Goal: Task Accomplishment & Management: Use online tool/utility

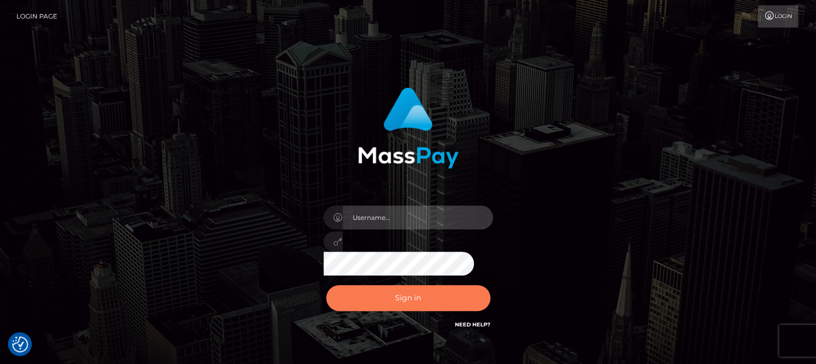
type input "aluasupport"
click at [418, 301] on button "Sign in" at bounding box center [408, 298] width 164 height 26
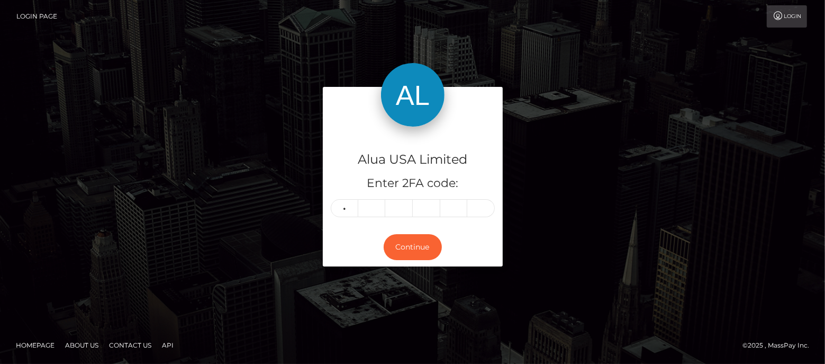
type input "6"
type input "2"
type input "0"
type input "9"
type input "7"
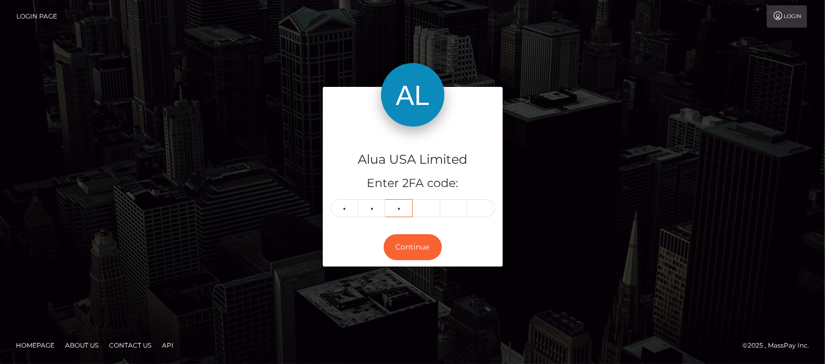
type input "7"
type input "8"
type input "7"
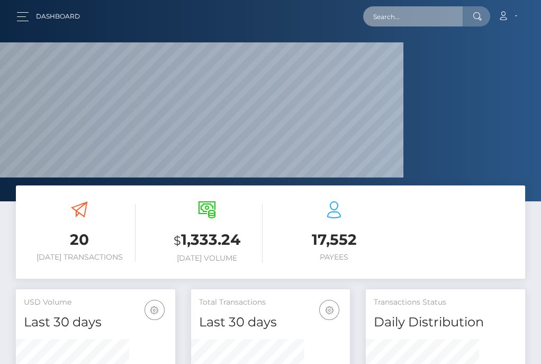
click at [428, 10] on input "text" at bounding box center [413, 16] width 100 height 20
paste input "5eb8deb591b2a7785c0f8bdc"
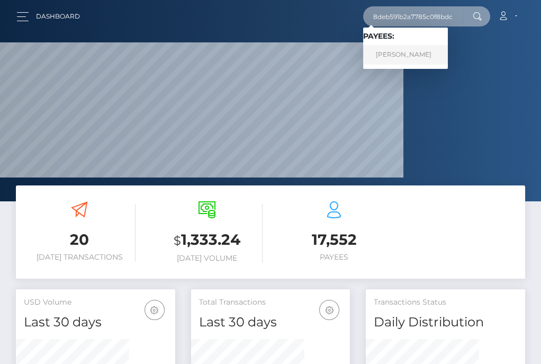
type input "5eb8deb591b2a7785c0f8bdc"
click at [413, 56] on link "lea lapso bernabe" at bounding box center [405, 55] width 85 height 20
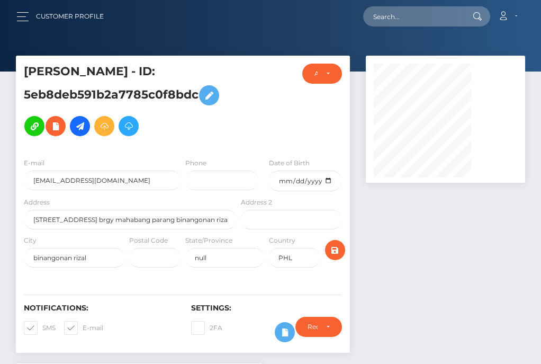
scroll to position [127, 113]
click at [294, 122] on div at bounding box center [267, 107] width 56 height 86
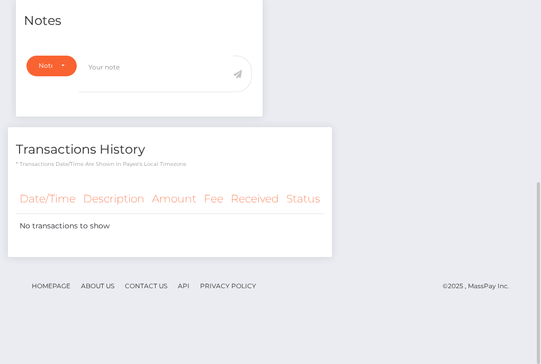
click at [390, 120] on div "Notes Note Type Compliance Clear Compliance General Note Type" at bounding box center [270, 132] width 525 height 269
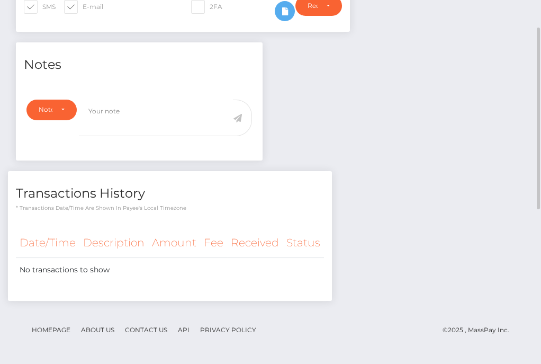
scroll to position [100, 0]
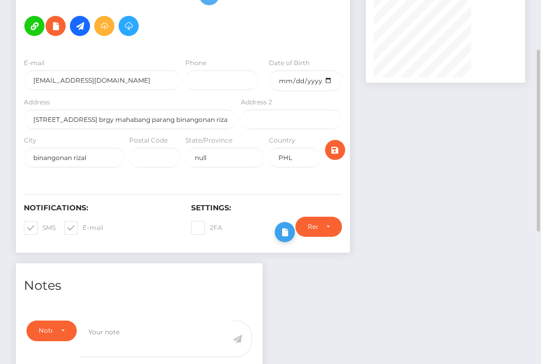
click at [291, 239] on icon at bounding box center [284, 232] width 13 height 13
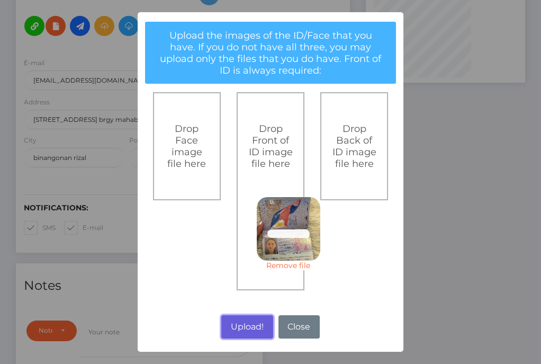
click at [241, 320] on button "Upload!" at bounding box center [246, 326] width 51 height 23
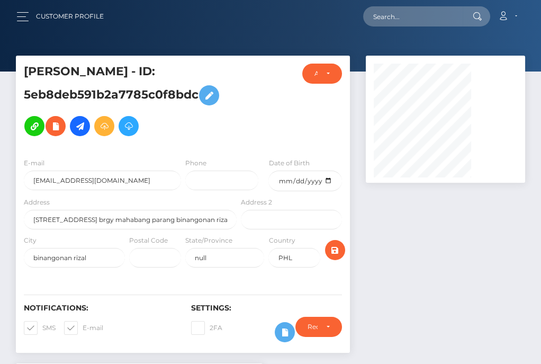
scroll to position [127, 113]
drag, startPoint x: 329, startPoint y: 31, endPoint x: 261, endPoint y: 0, distance: 74.4
click at [329, 31] on nav "Customer Profile Loading... Loading... Account" at bounding box center [270, 16] width 541 height 33
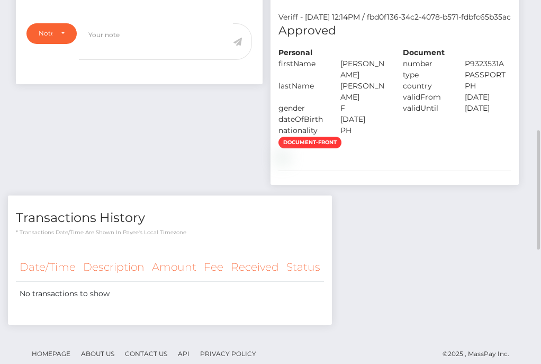
scroll to position [529, 0]
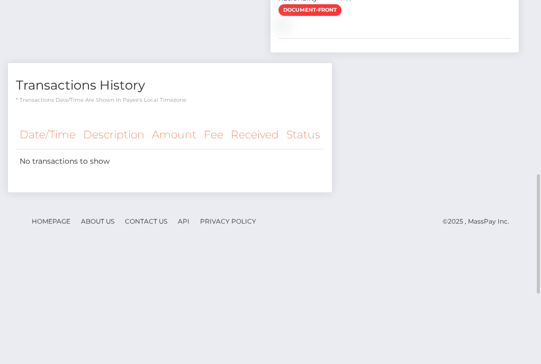
click at [400, 30] on div "document-front" at bounding box center [394, 17] width 248 height 26
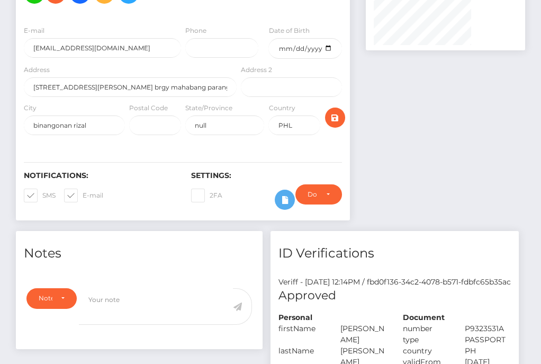
scroll to position [0, 0]
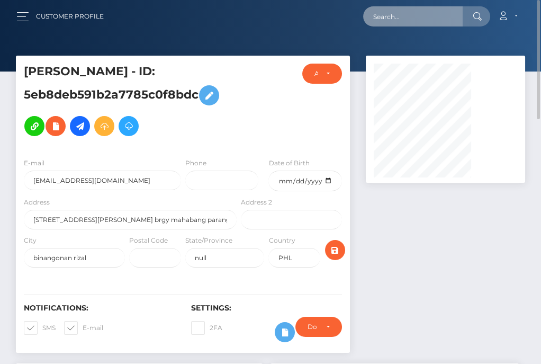
click at [413, 17] on input "text" at bounding box center [413, 16] width 100 height 20
paste input "618ea0f2837e1625c33c0eb9"
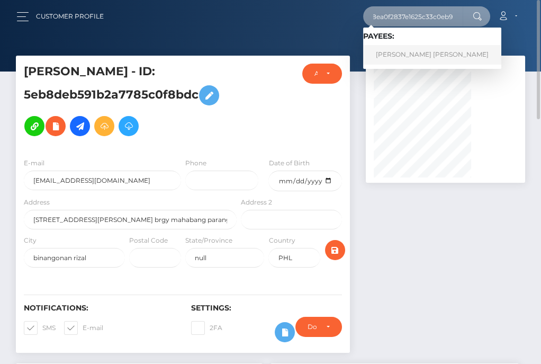
type input "618ea0f2837e1625c33c0eb9"
click at [394, 50] on link "Rosele Joy Perez" at bounding box center [432, 55] width 138 height 20
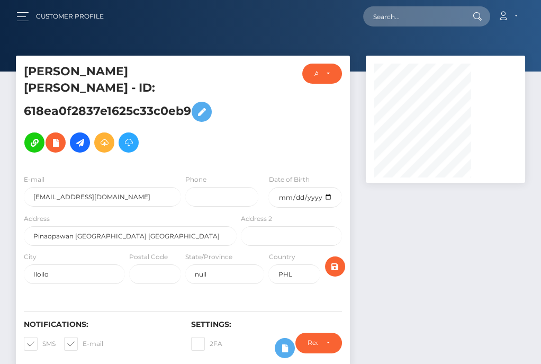
scroll to position [127, 113]
click at [350, 125] on div "ACTIVE DEACTIVE CLOSED ACTIVE" at bounding box center [322, 115] width 56 height 102
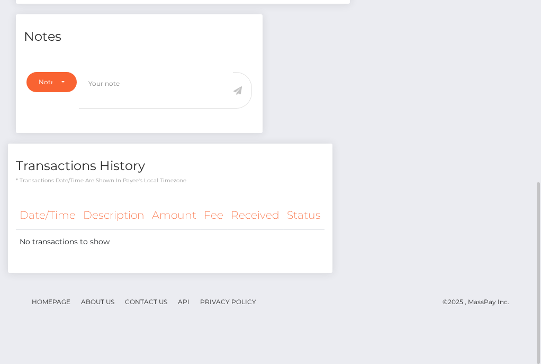
scroll to position [232, 0]
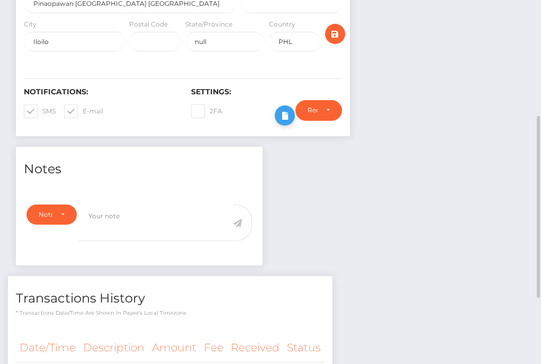
click at [291, 122] on icon at bounding box center [284, 115] width 13 height 13
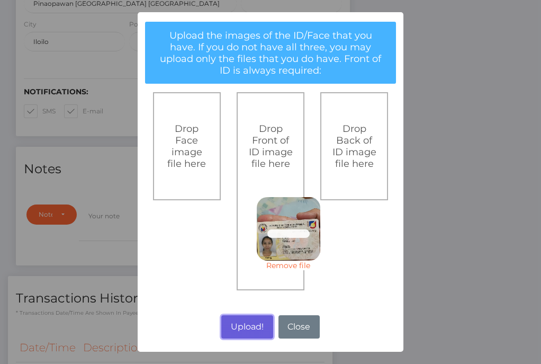
click at [249, 322] on button "Upload!" at bounding box center [246, 326] width 51 height 23
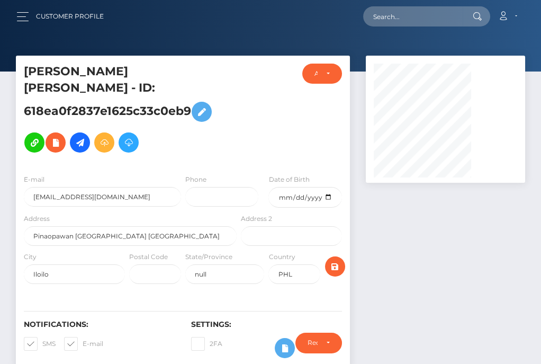
scroll to position [127, 113]
click at [465, 231] on div at bounding box center [445, 217] width 175 height 323
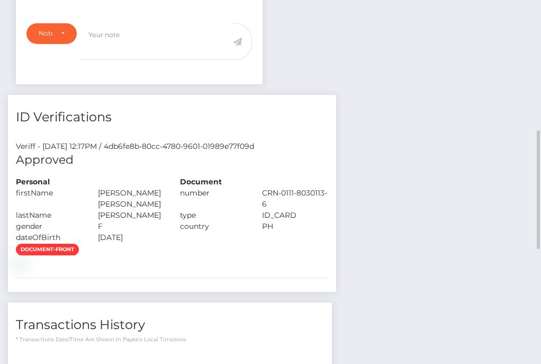
scroll to position [662, 0]
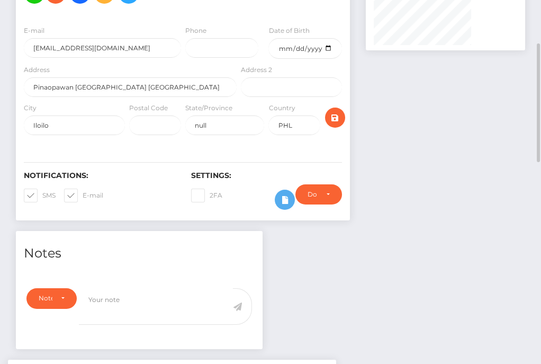
scroll to position [0, 0]
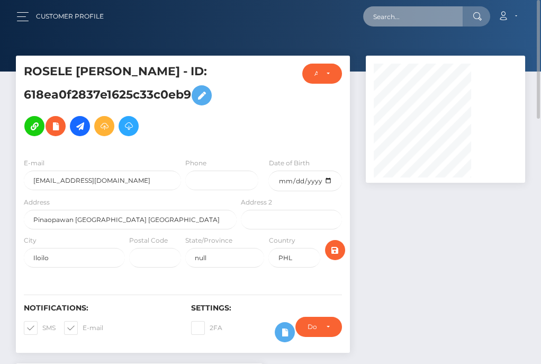
click at [421, 10] on input "text" at bounding box center [413, 16] width 100 height 20
paste input "679a00c026959ca25b0e8b09"
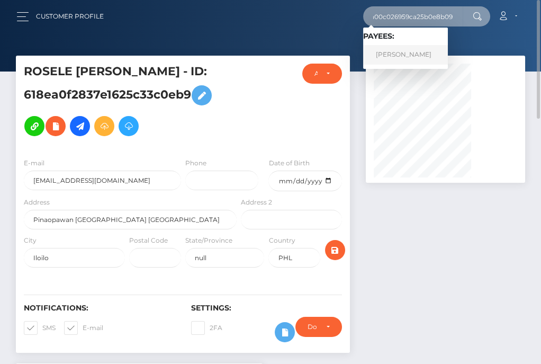
type input "679a00c026959ca25b0e8b09"
click at [392, 56] on link "Tarynne Keyster" at bounding box center [405, 55] width 85 height 20
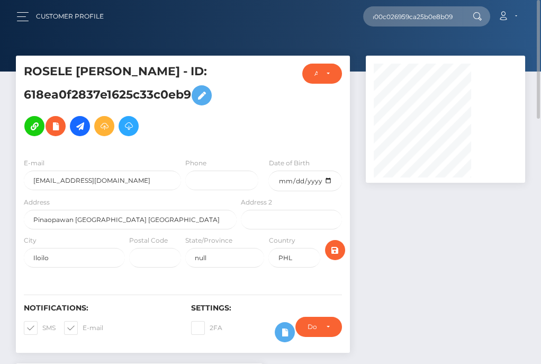
scroll to position [0, 0]
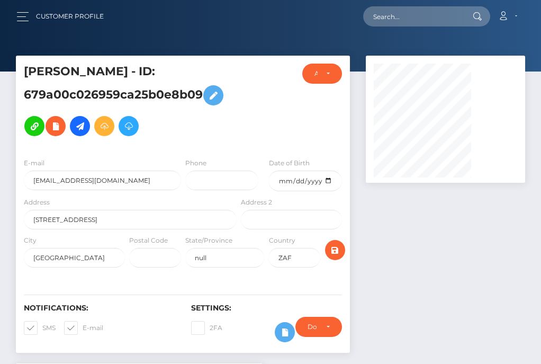
scroll to position [127, 113]
click at [239, 145] on div "Tarynne Keyster - ID: 679a00c026959ca25b0e8b09" at bounding box center [127, 107] width 223 height 86
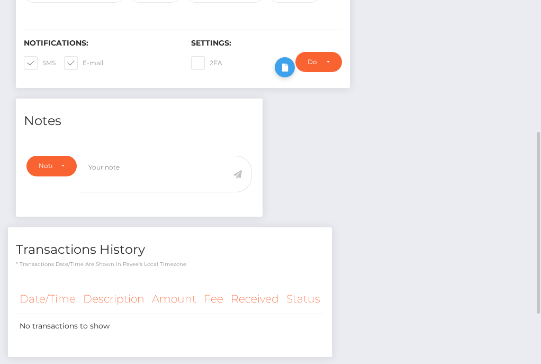
click at [291, 74] on icon at bounding box center [284, 67] width 13 height 13
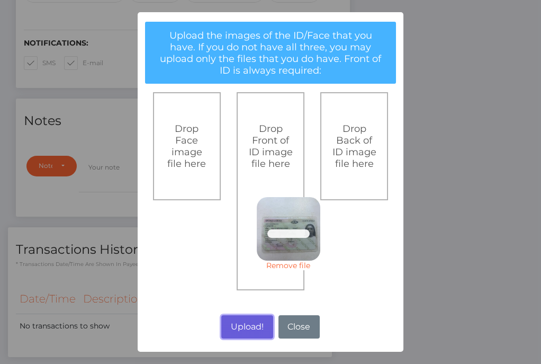
click at [231, 323] on button "Upload!" at bounding box center [246, 326] width 51 height 23
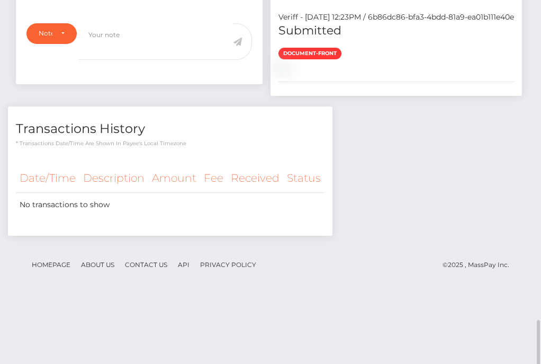
scroll to position [529, 0]
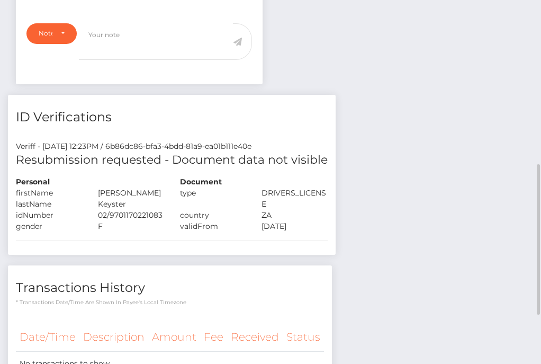
scroll to position [529, 0]
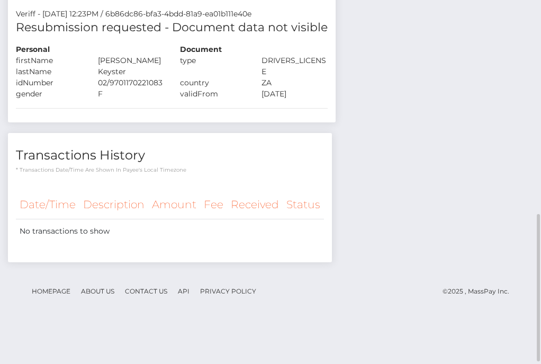
click at [328, 36] on h5 "Resubmission requested - Document data not visible" at bounding box center [172, 28] width 312 height 16
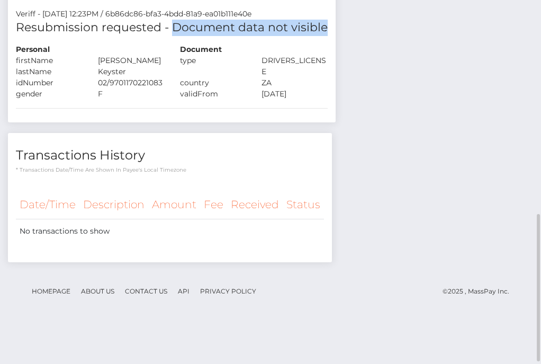
drag, startPoint x: 310, startPoint y: 73, endPoint x: 467, endPoint y: 69, distance: 156.7
click at [336, 44] on div "Resubmission requested - Document data not visible" at bounding box center [172, 32] width 328 height 24
copy h5 "Document data not visible"
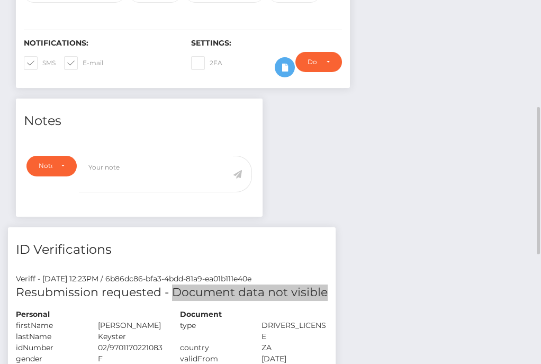
scroll to position [0, 0]
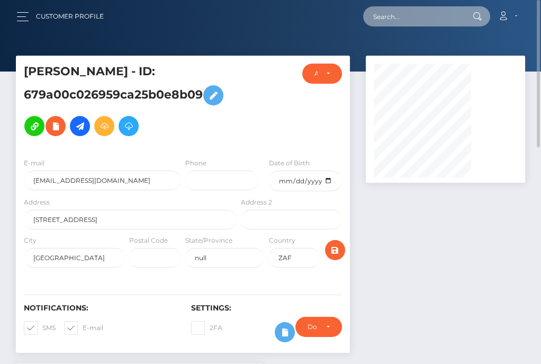
click at [413, 17] on input "text" at bounding box center [413, 16] width 100 height 20
paste input "682778460320a42754082391"
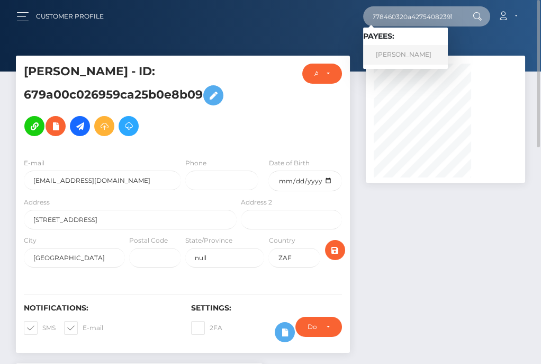
type input "682778460320a42754082391"
click at [410, 57] on link "Nikkia grace Reguero" at bounding box center [405, 55] width 85 height 20
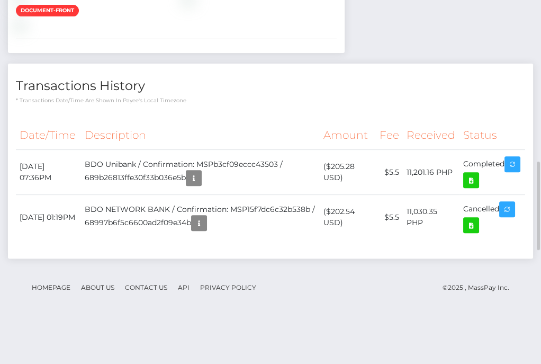
scroll to position [926, 0]
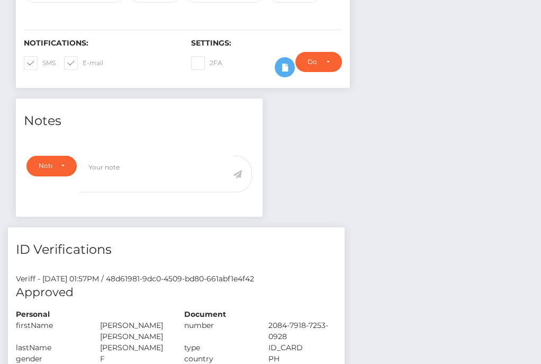
scroll to position [0, 0]
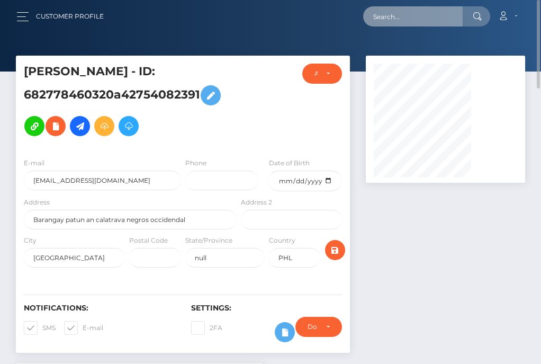
click at [425, 11] on input "text" at bounding box center [413, 16] width 100 height 20
paste input "66d08621a6b483eaa203f8a6"
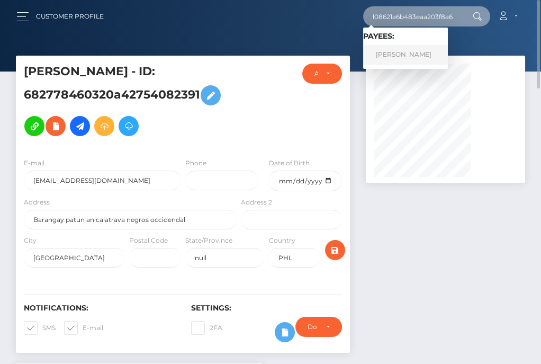
type input "66d08621a6b483eaa203f8a6"
click at [383, 56] on link "[PERSON_NAME]" at bounding box center [405, 55] width 85 height 20
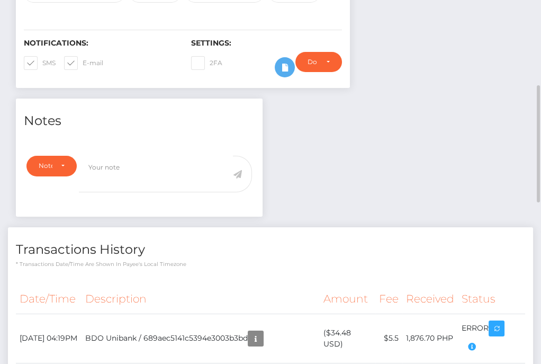
scroll to position [529, 0]
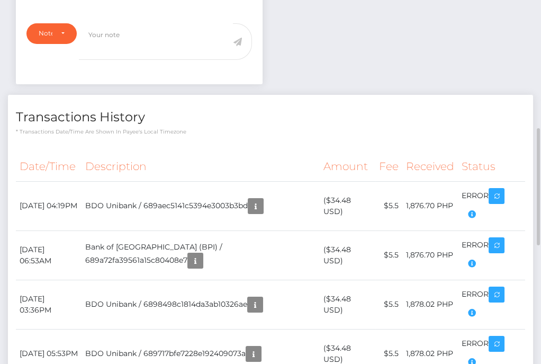
scroll to position [132, 0]
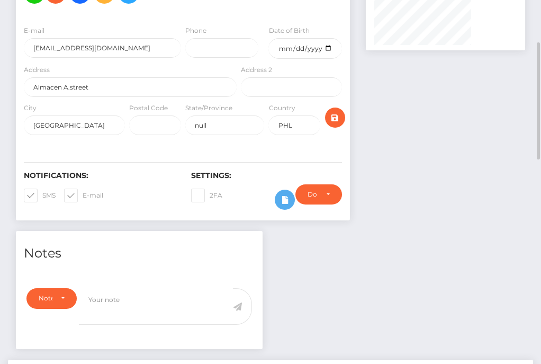
click at [422, 213] on div at bounding box center [445, 77] width 175 height 308
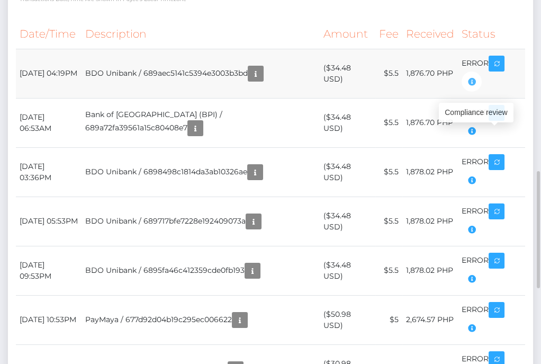
scroll to position [127, 113]
click at [478, 88] on icon "button" at bounding box center [471, 81] width 13 height 13
click at [249, 80] on icon "button" at bounding box center [255, 73] width 13 height 13
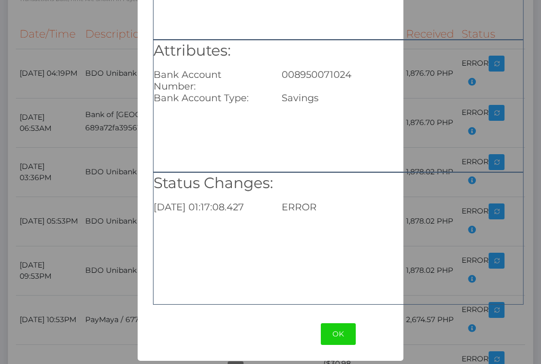
scroll to position [140, 0]
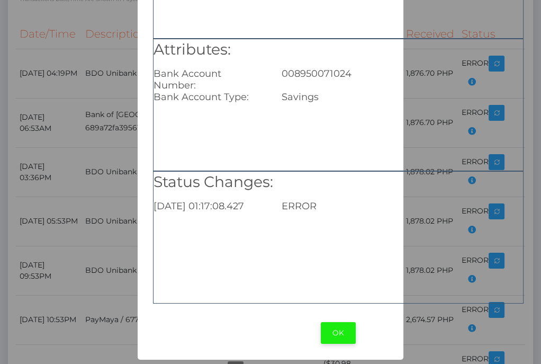
click at [336, 337] on button "OK" at bounding box center [338, 333] width 35 height 22
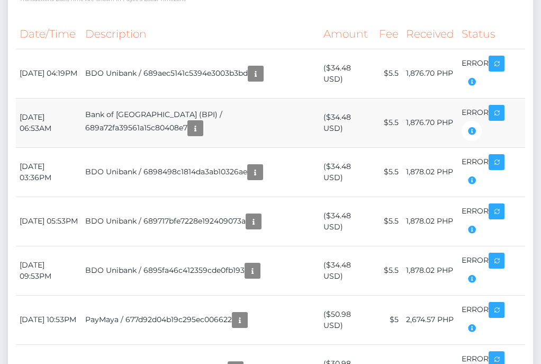
scroll to position [132, 0]
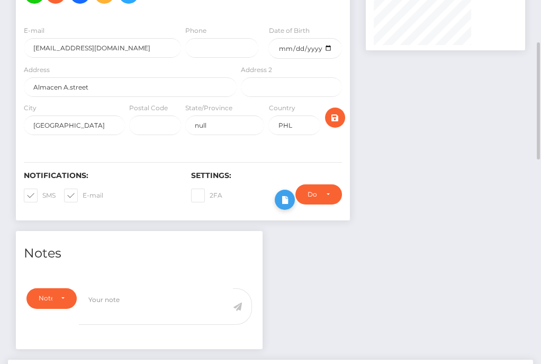
click at [291, 206] on icon at bounding box center [284, 199] width 13 height 13
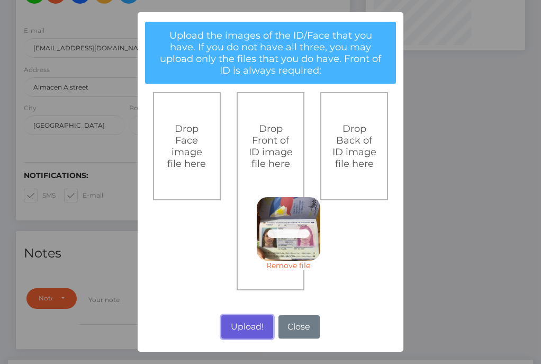
click at [250, 332] on button "Upload!" at bounding box center [246, 326] width 51 height 23
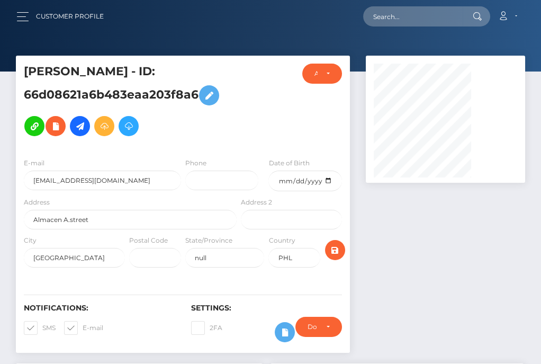
scroll to position [397, 0]
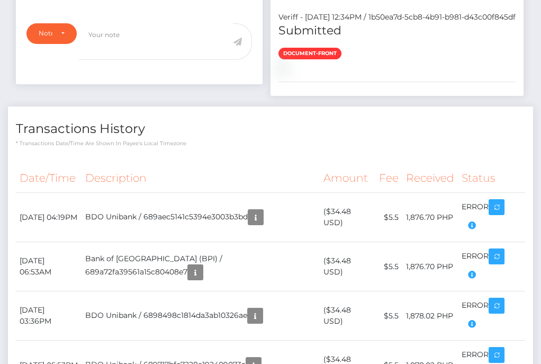
scroll to position [662, 0]
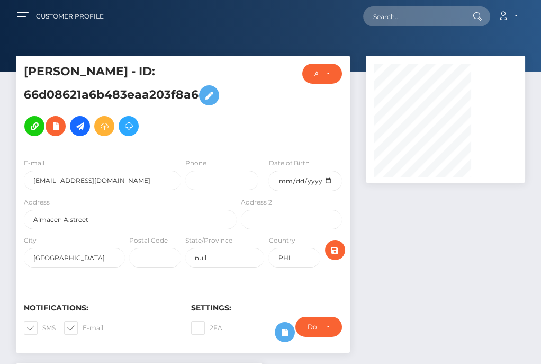
scroll to position [127, 113]
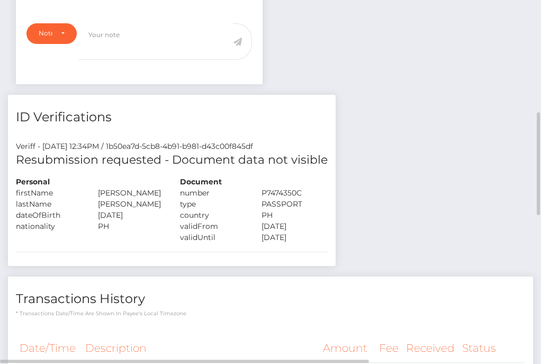
drag, startPoint x: 527, startPoint y: 70, endPoint x: 519, endPoint y: 66, distance: 8.8
click at [527, 70] on div "Notes Note Type Compliance Clear Compliance General Note Type" at bounding box center [270, 351] width 525 height 771
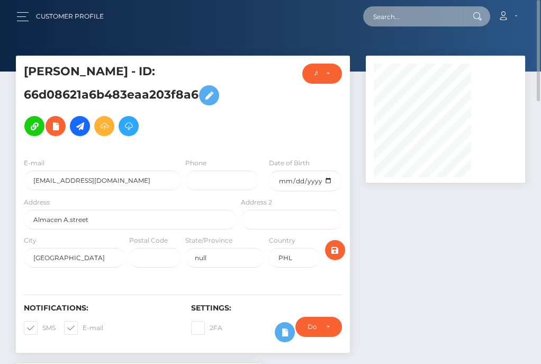
click at [429, 17] on input "text" at bounding box center [413, 16] width 100 height 20
paste input "67a33e0b20af959e9e09e216"
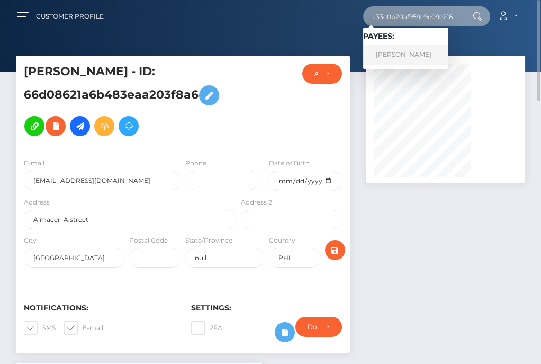
type input "67a33e0b20af959e9e09e216"
click at [407, 50] on link "Kyle Noreen Tanyag" at bounding box center [405, 55] width 85 height 20
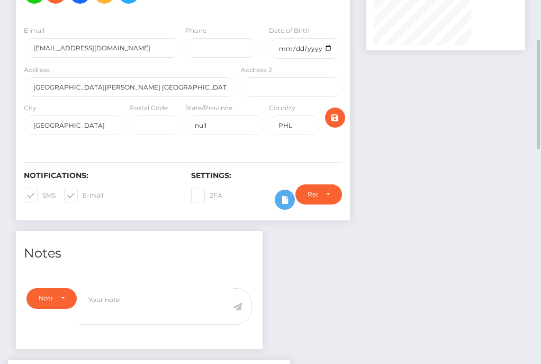
scroll to position [265, 0]
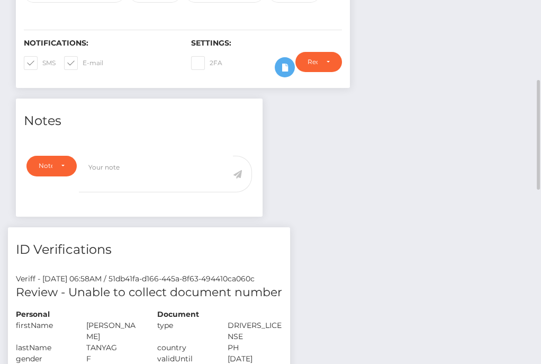
drag, startPoint x: 449, startPoint y: 176, endPoint x: 401, endPoint y: 151, distance: 53.5
click at [449, 176] on div "Notes Note Type Compliance Clear Compliance General Note Type" at bounding box center [270, 354] width 525 height 513
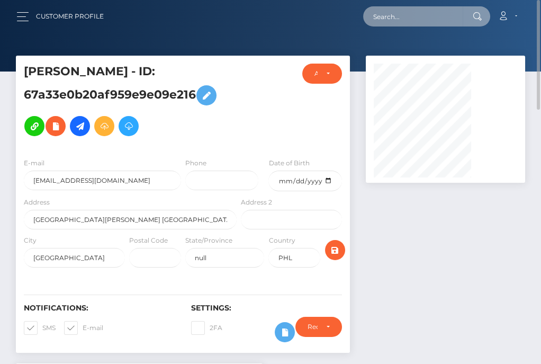
click at [409, 16] on input "text" at bounding box center [413, 16] width 100 height 20
paste input "67a33e0b20af959e9e09e219"
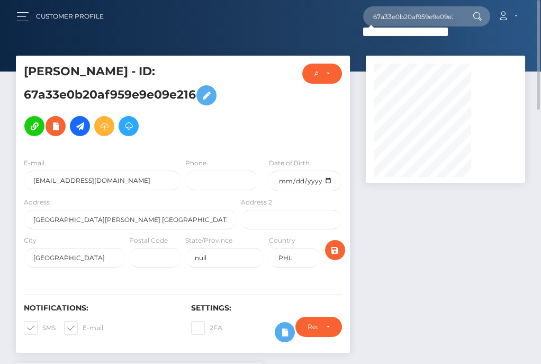
drag, startPoint x: 467, startPoint y: 257, endPoint x: 463, endPoint y: 213, distance: 43.6
click at [468, 249] on div at bounding box center [445, 210] width 175 height 308
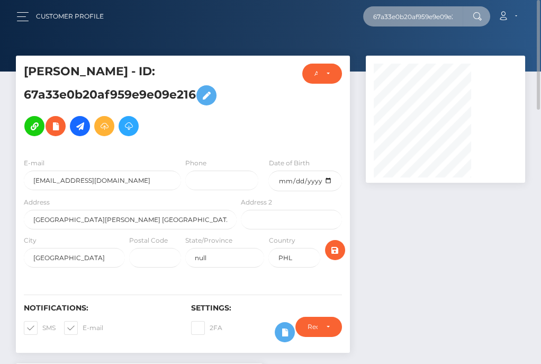
click at [401, 13] on input "67a33e0b20af959e9e09e219" at bounding box center [413, 16] width 100 height 20
paste input "6"
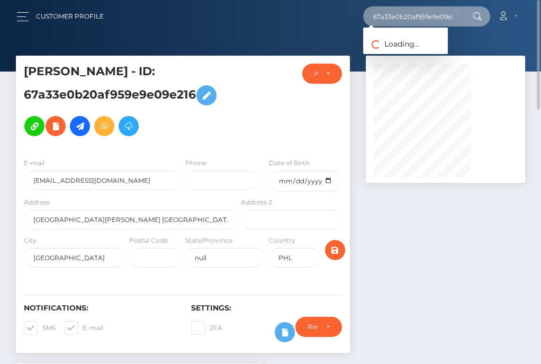
scroll to position [0, 11]
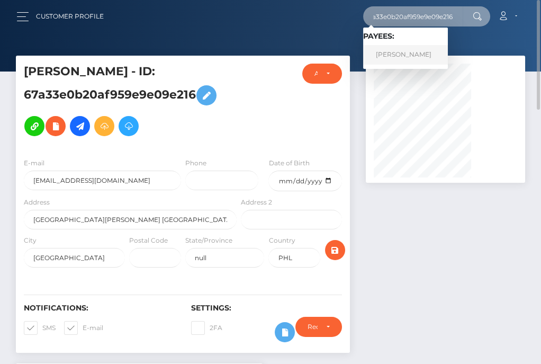
type input "67a33e0b20af959e9e09e216"
click at [410, 51] on link "Kyle Noreen Tanyag" at bounding box center [405, 55] width 85 height 20
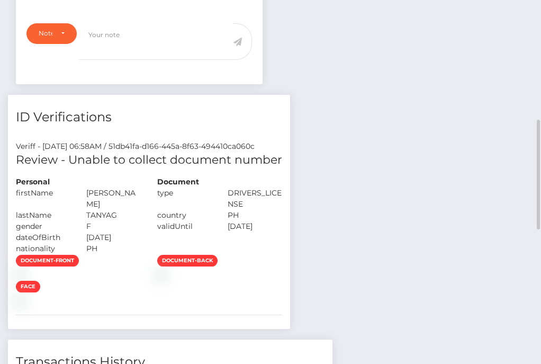
scroll to position [265, 0]
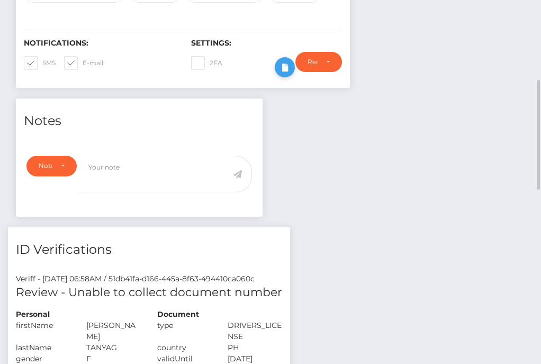
click at [291, 74] on icon at bounding box center [284, 67] width 13 height 13
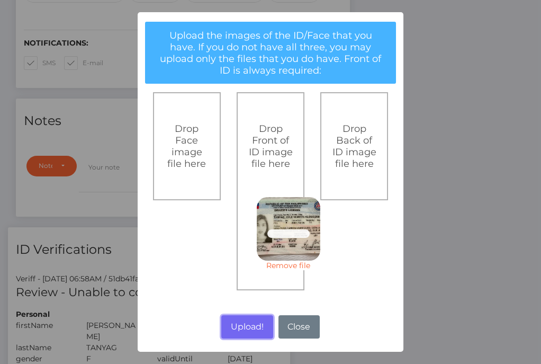
drag, startPoint x: 251, startPoint y: 320, endPoint x: 309, endPoint y: 344, distance: 62.2
click at [251, 320] on button "Upload!" at bounding box center [246, 326] width 51 height 23
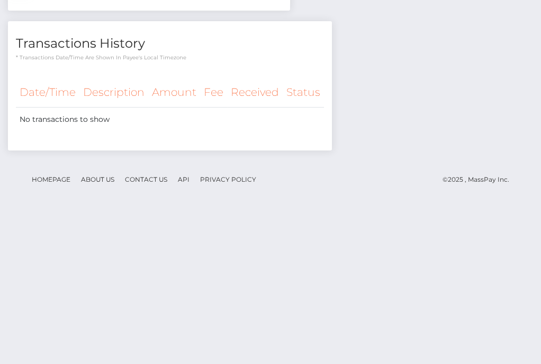
scroll to position [926, 0]
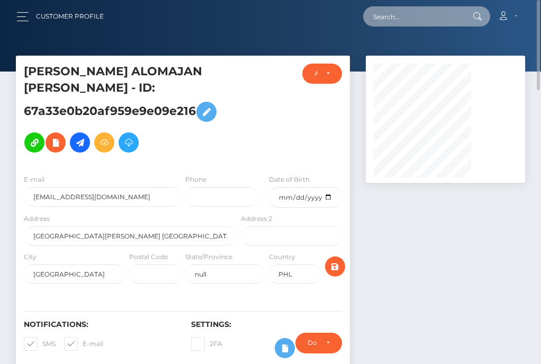
drag, startPoint x: 421, startPoint y: 17, endPoint x: 406, endPoint y: 14, distance: 15.3
click at [420, 17] on input "text" at bounding box center [413, 16] width 100 height 20
paste input "6333d4a12dc88a28f30d4289"
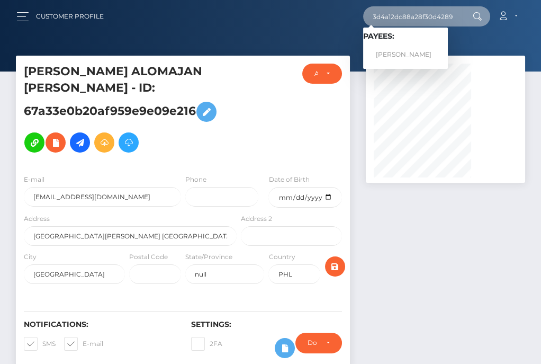
type input "6333d4a12dc88a28f30d4289"
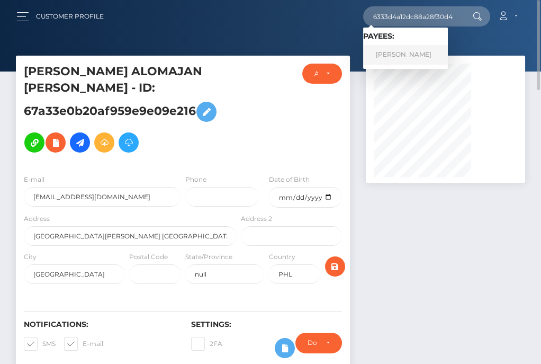
click at [392, 52] on link "Vinson Solleza" at bounding box center [405, 55] width 85 height 20
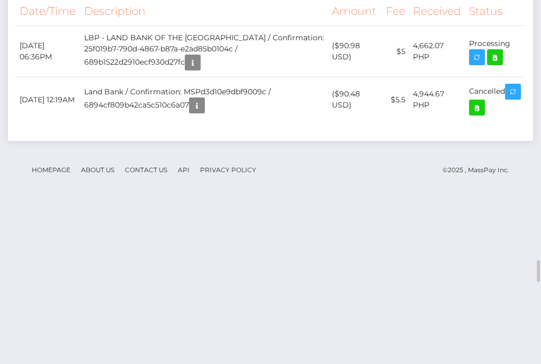
scroll to position [2250, 0]
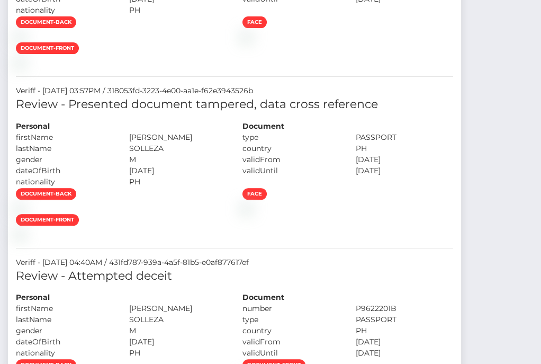
scroll to position [0, 0]
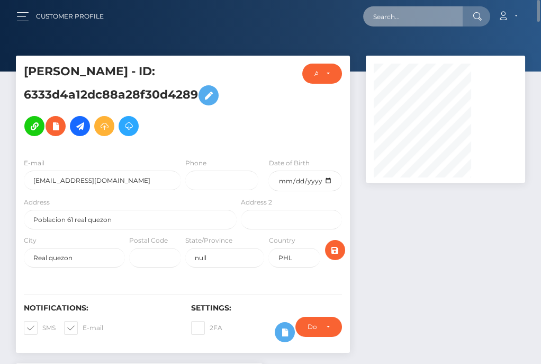
drag, startPoint x: 419, startPoint y: 21, endPoint x: 372, endPoint y: 10, distance: 48.4
click at [419, 21] on input "text" at bounding box center [413, 16] width 100 height 20
paste input "63491d4e898bbbd86608e29e"
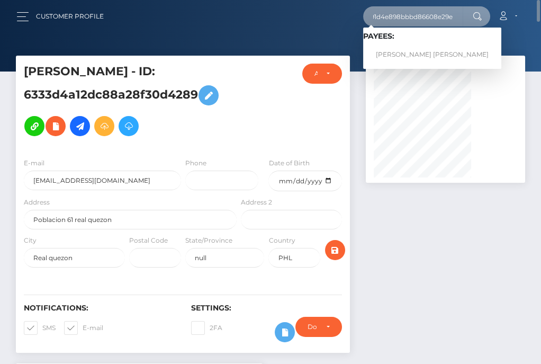
type input "63491d4e898bbbd86608e29e"
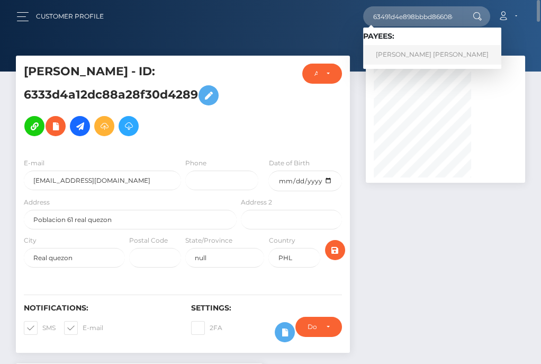
click at [392, 50] on link "Ngọc Nhi Lê Nguyễn" at bounding box center [432, 55] width 138 height 20
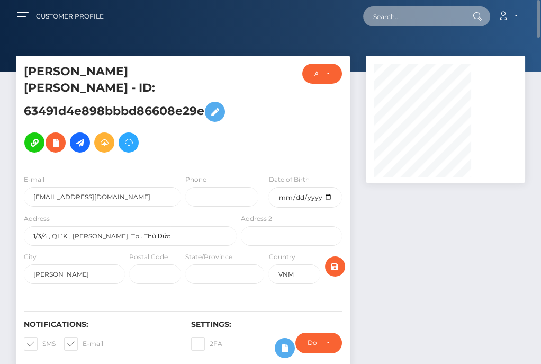
click at [414, 15] on input "text" at bounding box center [413, 16] width 100 height 20
paste input "66b11cebf824c9d2d50fc5f3"
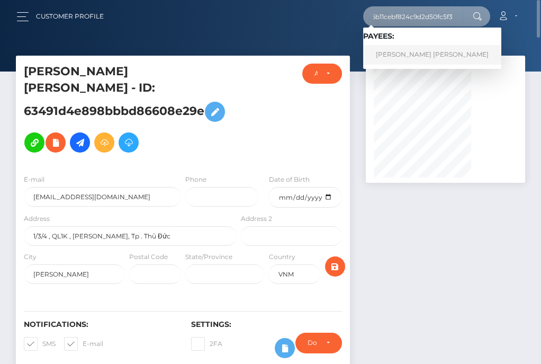
type input "66b11cebf824c9d2d50fc5f3"
click at [408, 58] on link "[PERSON_NAME] [PERSON_NAME]" at bounding box center [432, 55] width 138 height 20
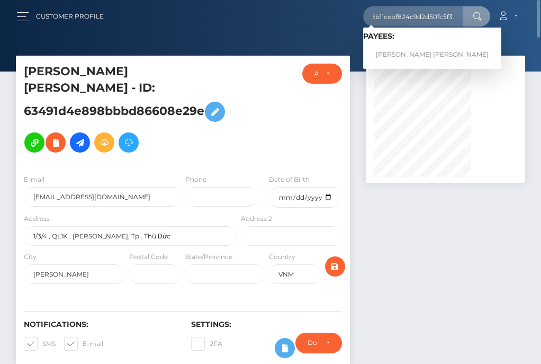
scroll to position [0, 0]
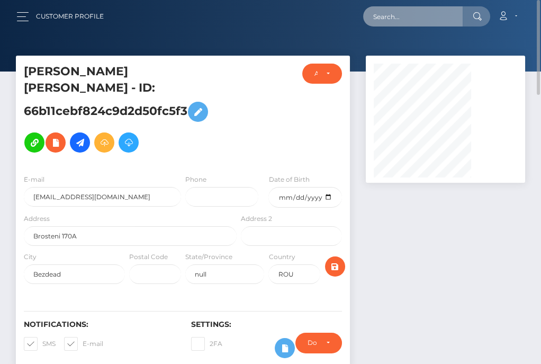
click at [427, 16] on input "text" at bounding box center [413, 16] width 100 height 20
paste input "679a00c026959ca25b0e8b09"
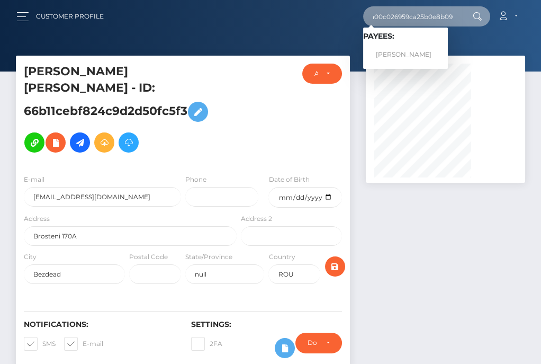
type input "679a00c026959ca25b0e8b09"
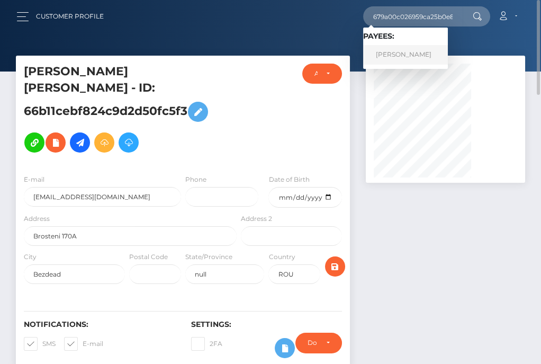
click at [412, 57] on link "Tarynne Keyster" at bounding box center [405, 55] width 85 height 20
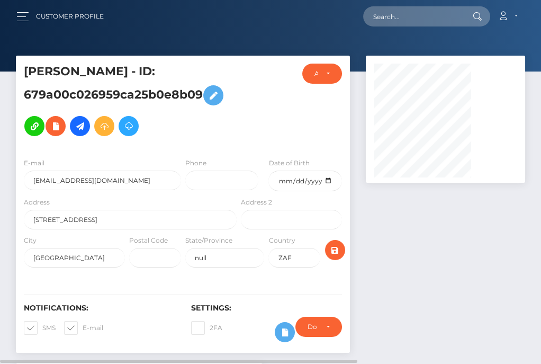
scroll to position [132, 0]
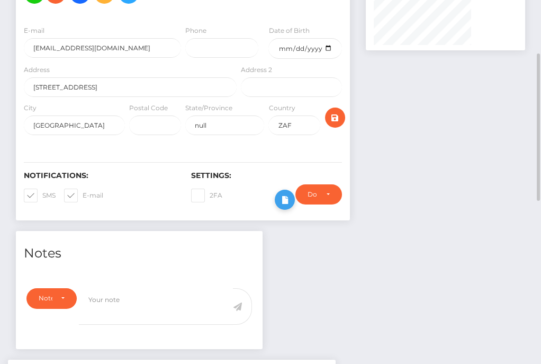
click at [291, 206] on icon at bounding box center [284, 199] width 13 height 13
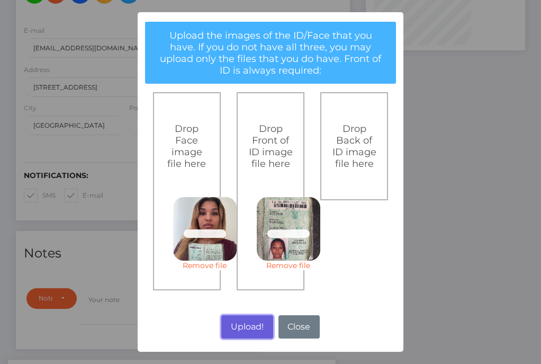
click at [252, 327] on button "Upload!" at bounding box center [246, 326] width 51 height 23
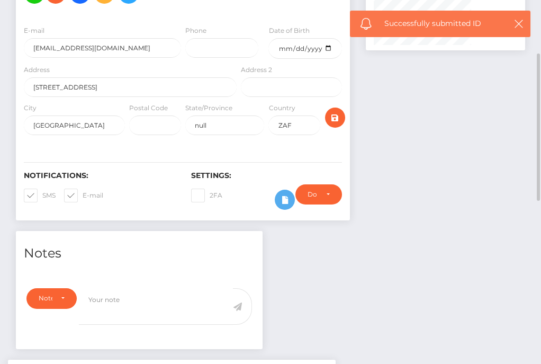
drag, startPoint x: 445, startPoint y: 147, endPoint x: 255, endPoint y: 66, distance: 207.3
click at [446, 145] on div at bounding box center [445, 77] width 175 height 308
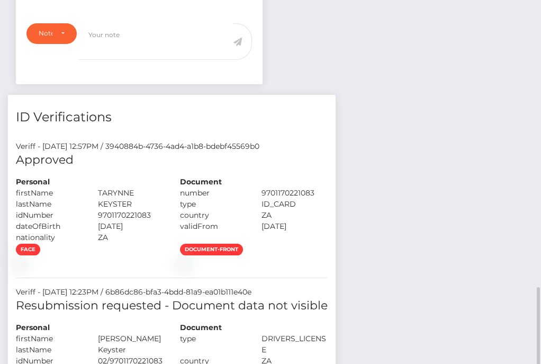
scroll to position [529, 0]
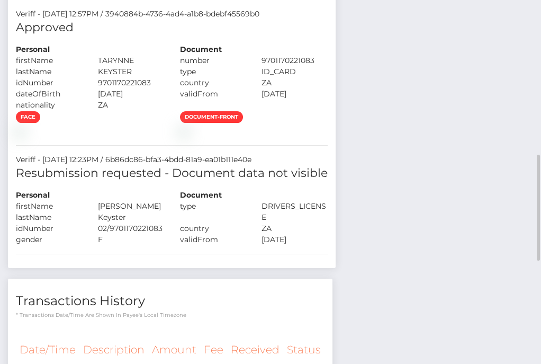
click at [336, 100] on div "[DATE]" at bounding box center [295, 93] width 82 height 11
